Goal: Entertainment & Leisure: Consume media (video, audio)

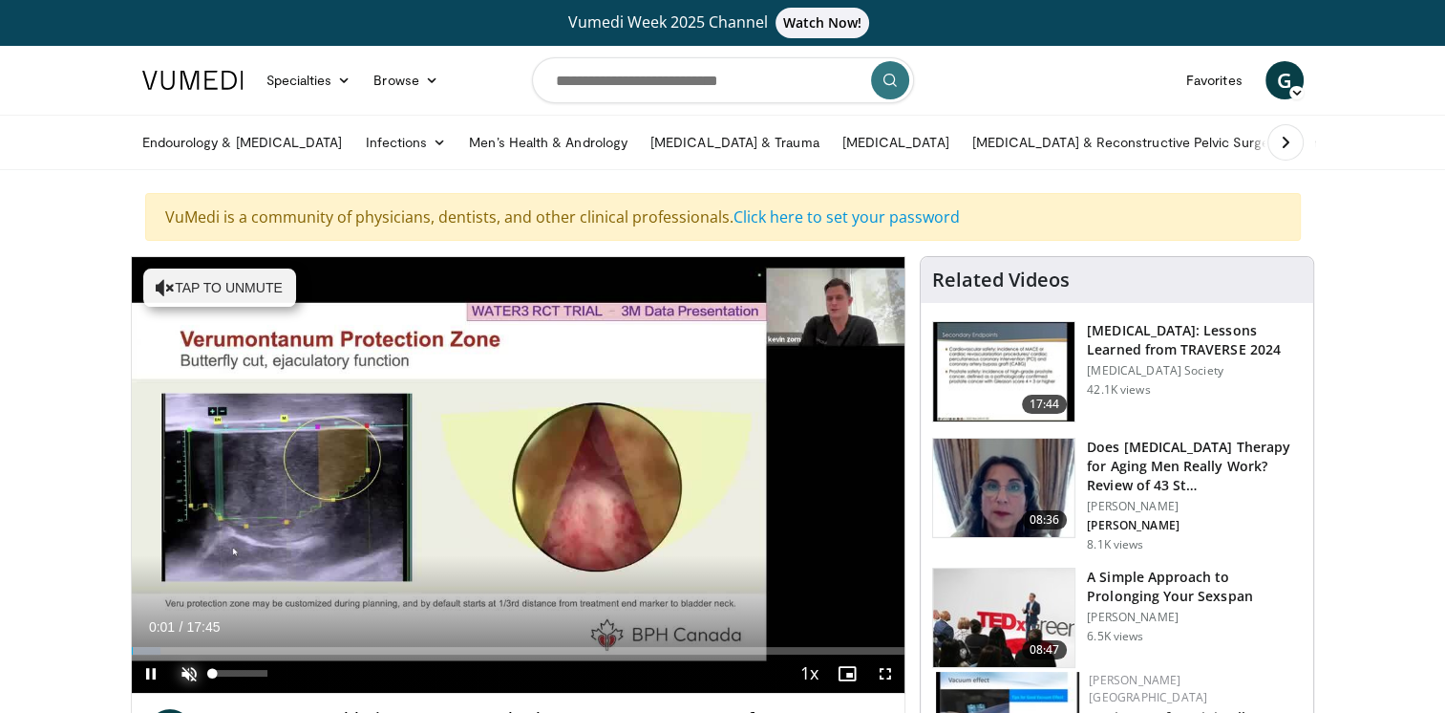
click at [183, 668] on span "Video Player" at bounding box center [189, 673] width 38 height 38
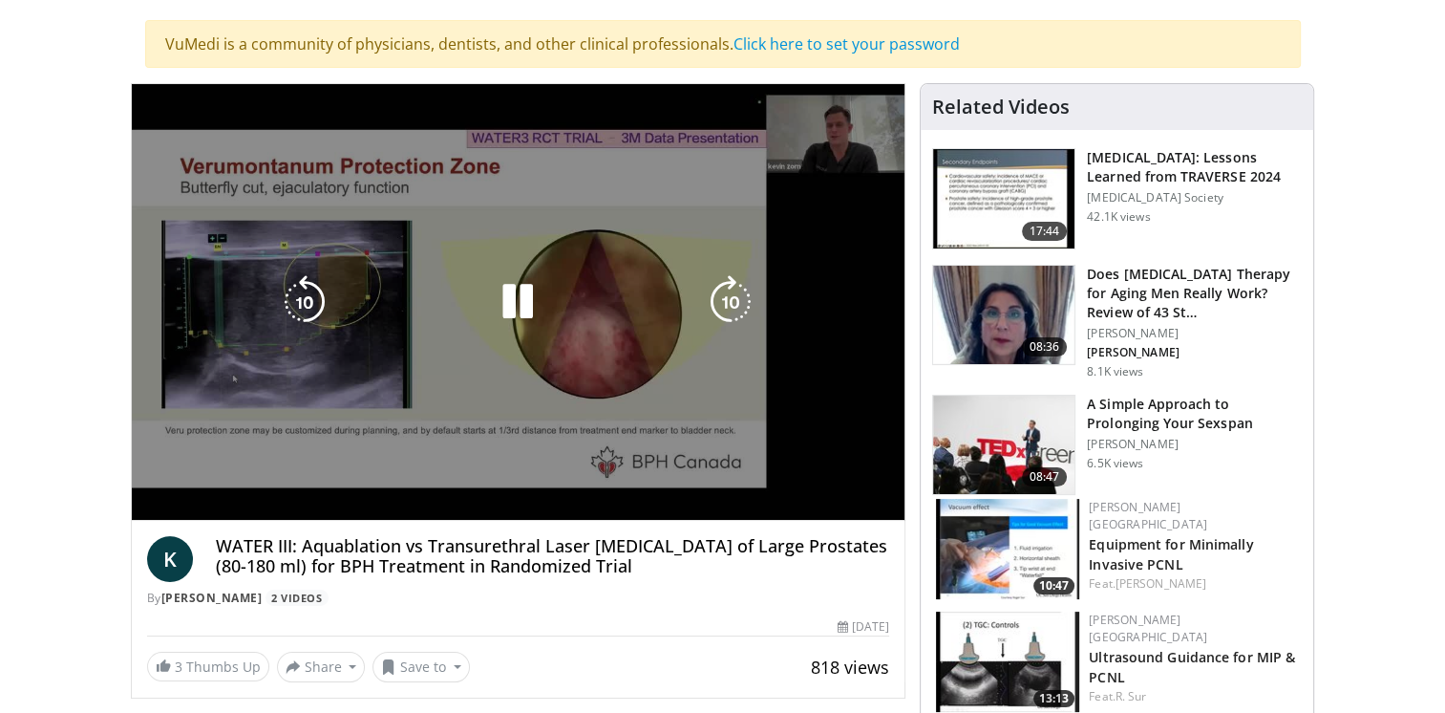
scroll to position [191, 0]
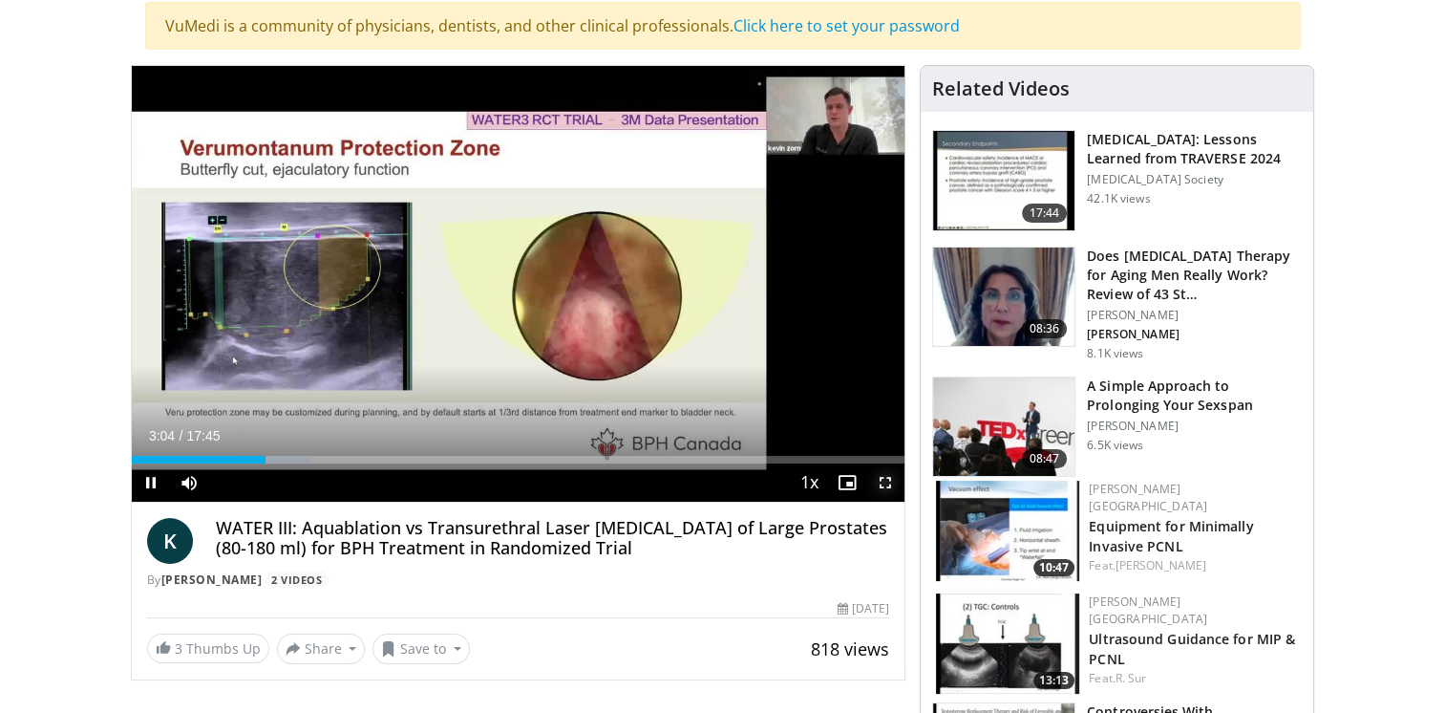
click at [884, 481] on span "Video Player" at bounding box center [885, 482] width 38 height 38
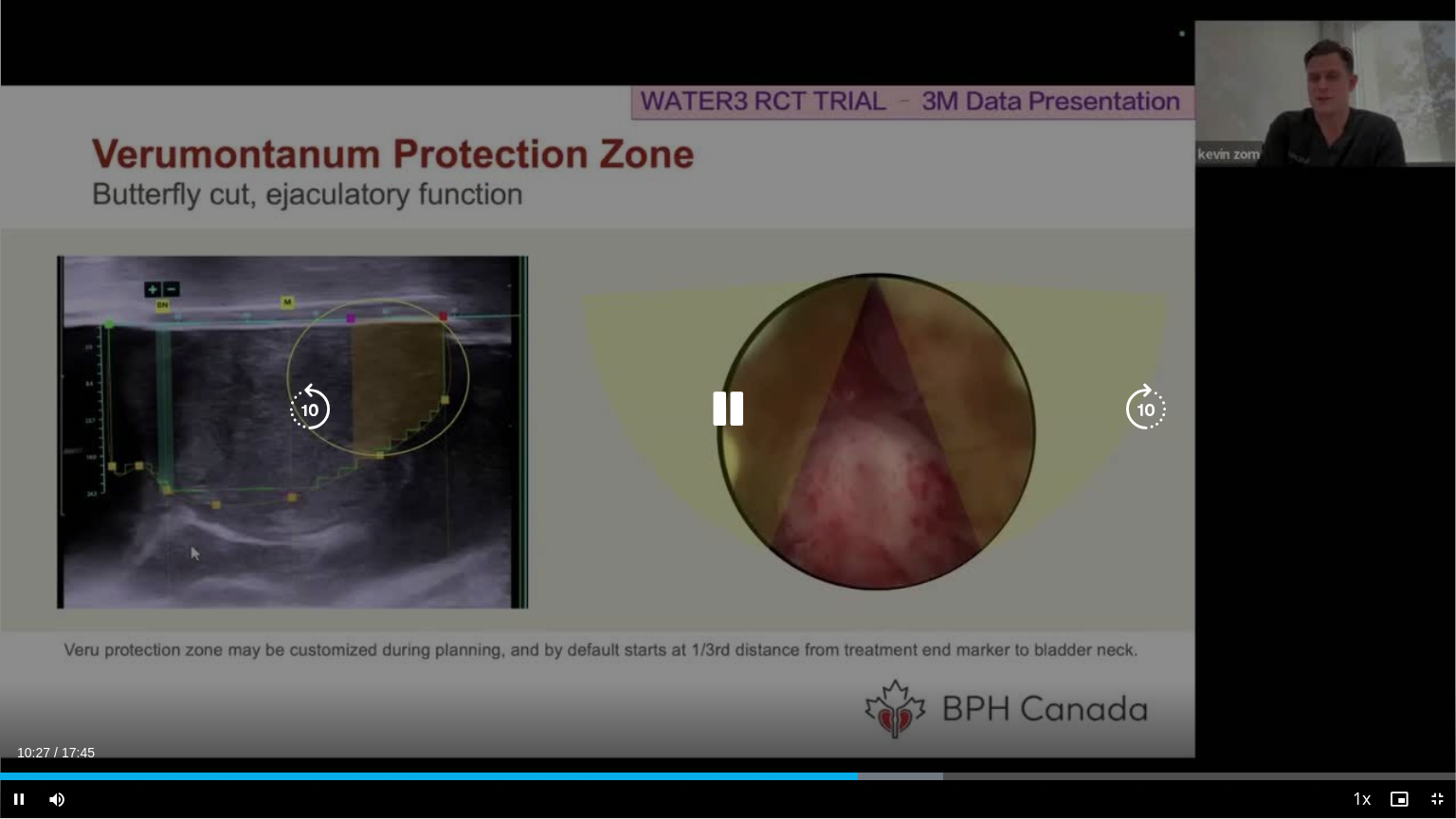
click at [729, 406] on icon "Video Player" at bounding box center [728, 409] width 53 height 53
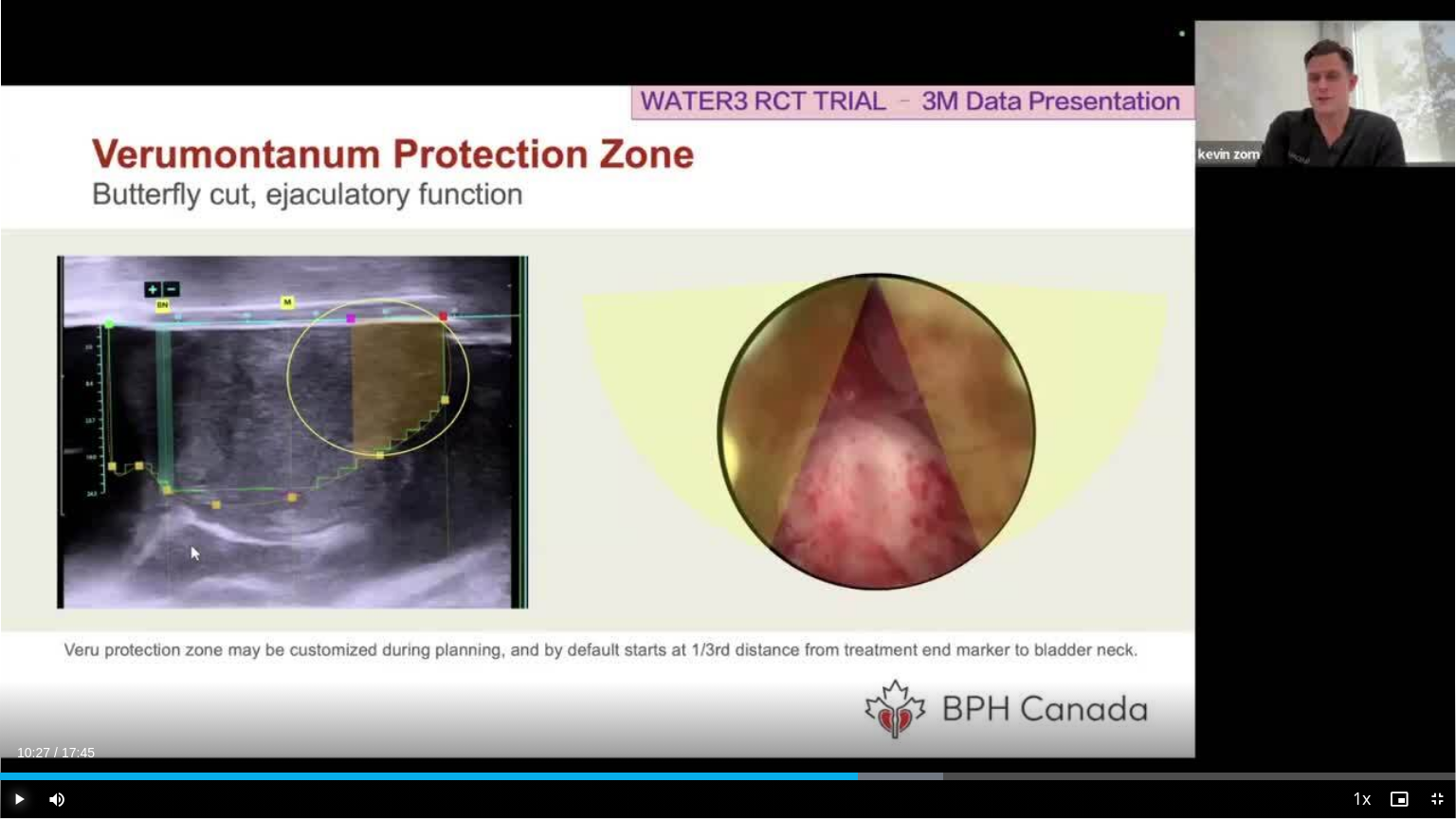
click at [19, 707] on span "Video Player" at bounding box center [19, 799] width 38 height 38
click at [856, 707] on div "Current Time 10:35 / Duration 17:45 Pause Skip Backward Skip Forward Mute 100% …" at bounding box center [728, 799] width 1456 height 38
click at [864, 707] on div "Loaded : 66.09% 10:32 10:34" at bounding box center [728, 777] width 1456 height 8
click at [829, 707] on div "Current Time 10:48 / Duration 17:45 Pause Skip Backward Skip Forward Mute 100% …" at bounding box center [728, 799] width 1456 height 38
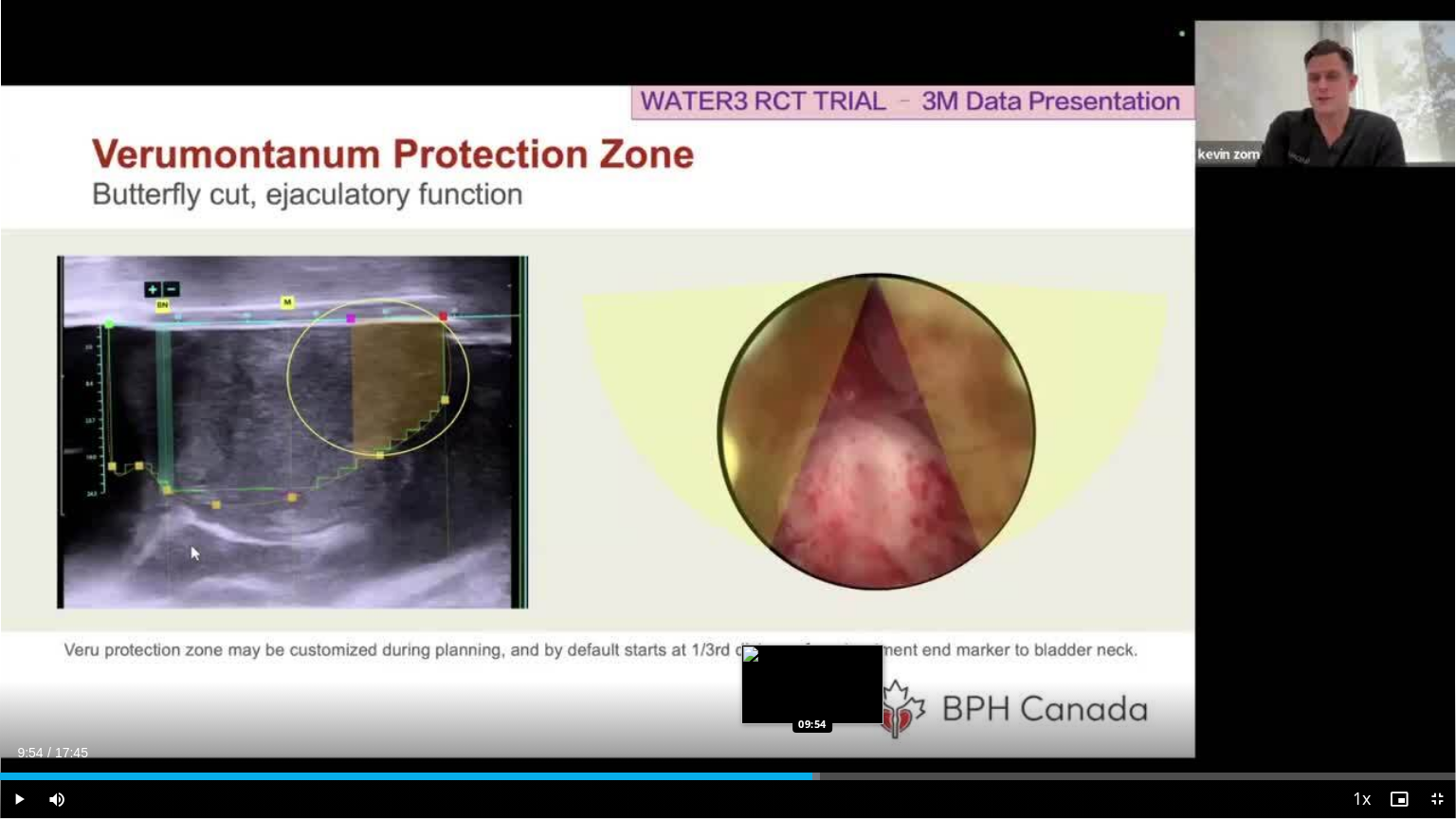
click at [812, 707] on div "09:54" at bounding box center [406, 777] width 813 height 8
click at [838, 707] on div "Progress Bar" at bounding box center [854, 777] width 95 height 8
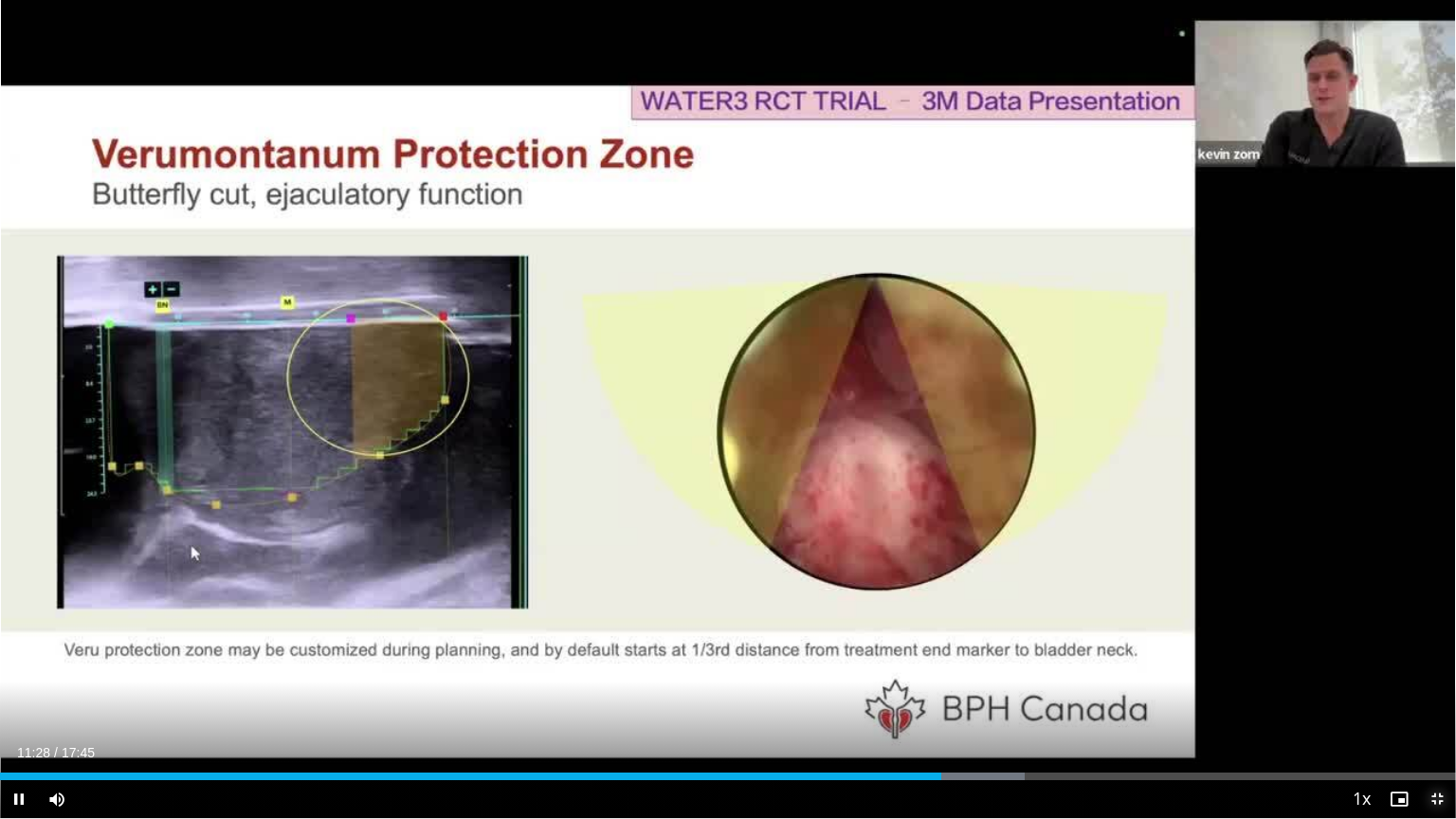
click at [1433, 707] on span "Video Player" at bounding box center [1437, 799] width 38 height 38
